Goal: Navigation & Orientation: Find specific page/section

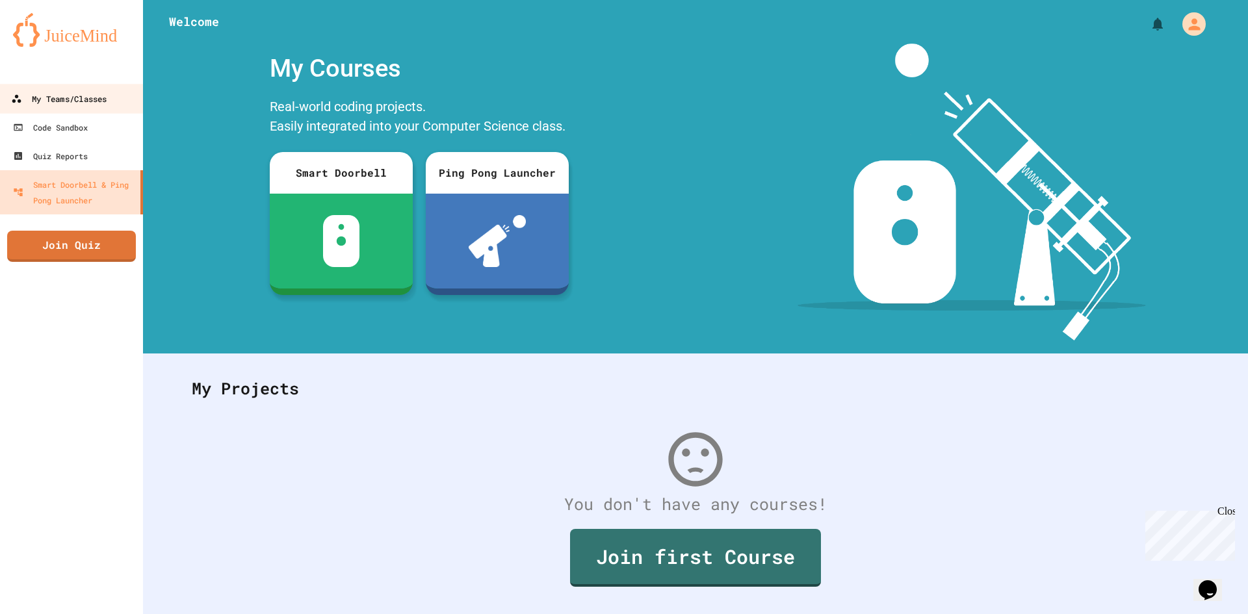
click at [76, 95] on div "My Teams/Classes" at bounding box center [59, 99] width 96 height 16
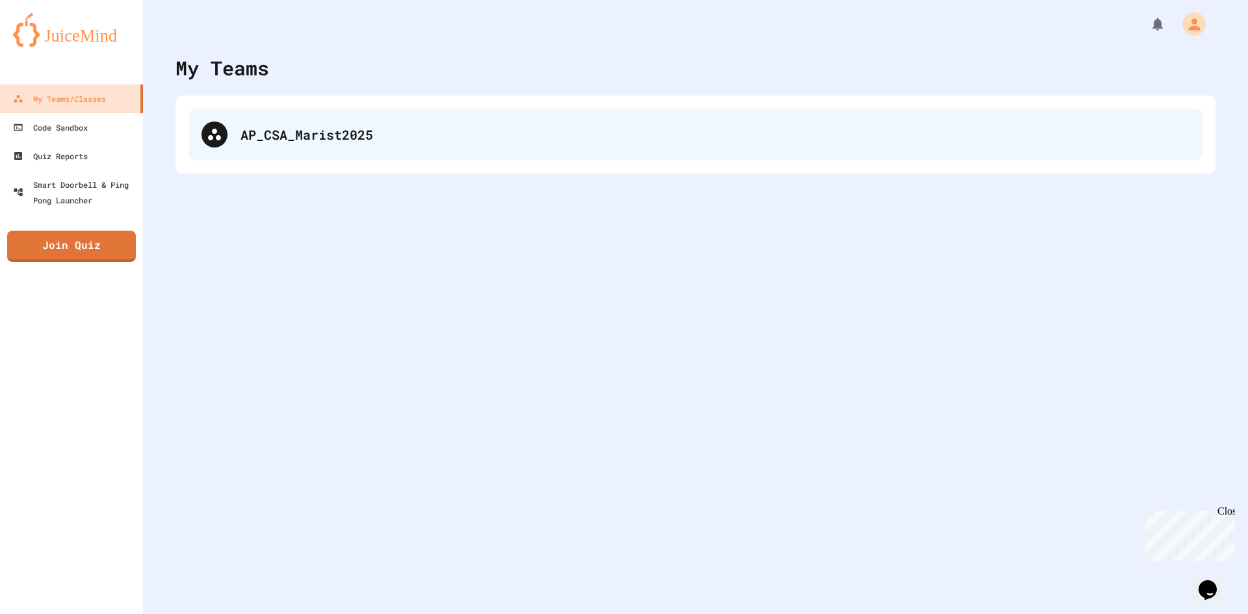
click at [305, 122] on div "AP_CSA_Marist2025" at bounding box center [696, 135] width 1014 height 52
